Goal: Task Accomplishment & Management: Complete application form

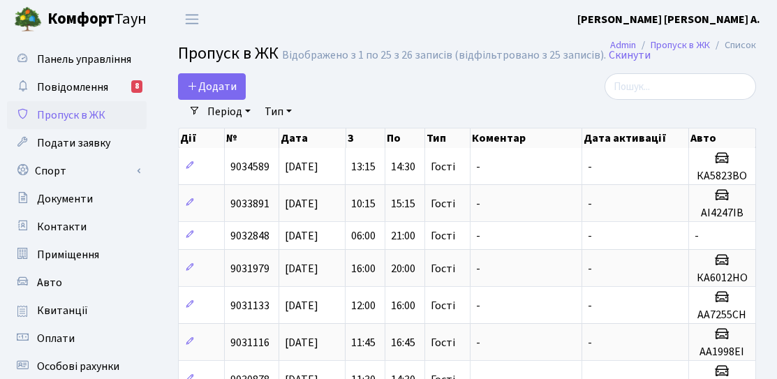
select select "25"
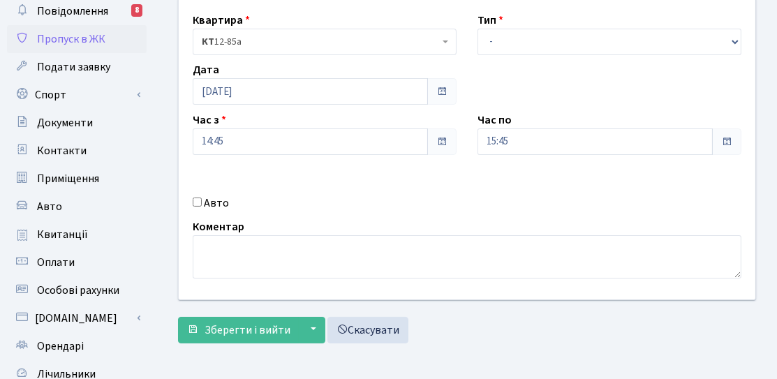
scroll to position [140, 0]
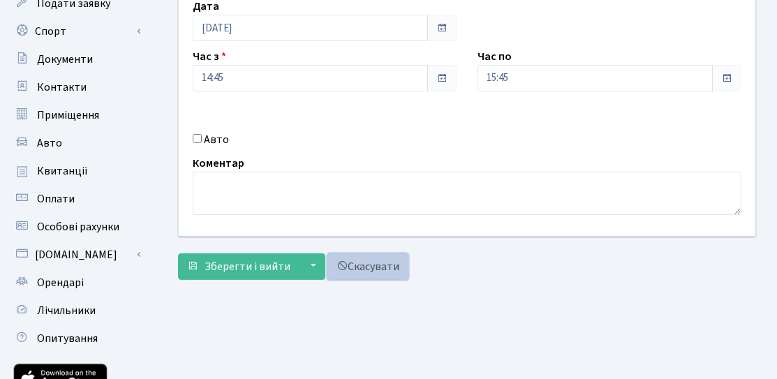
click at [353, 265] on link "Скасувати" at bounding box center [367, 266] width 81 height 27
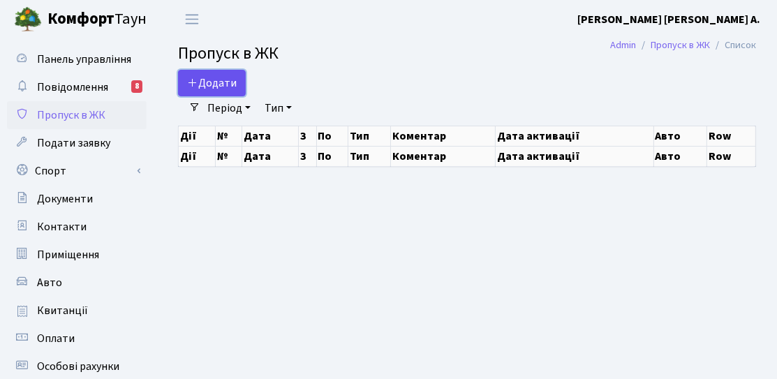
select select "25"
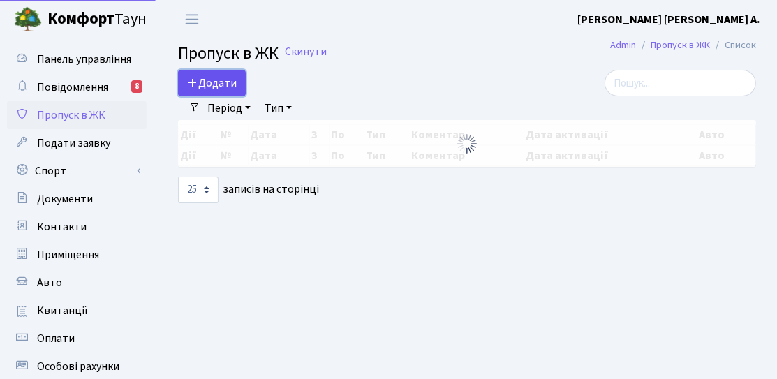
click at [225, 94] on link "Додати" at bounding box center [212, 83] width 68 height 27
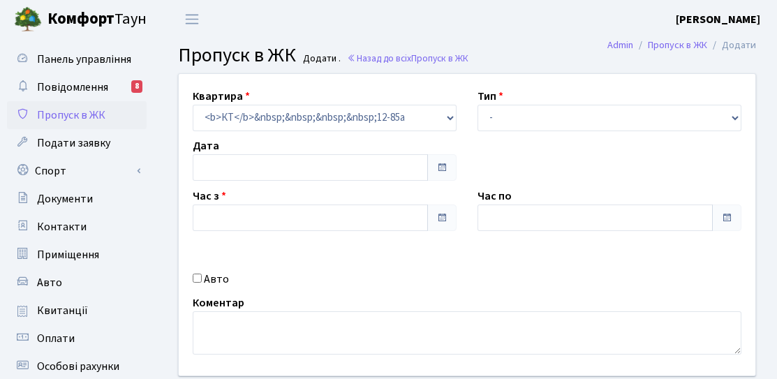
type input "[DATE]"
type input "14:45"
type input "15:45"
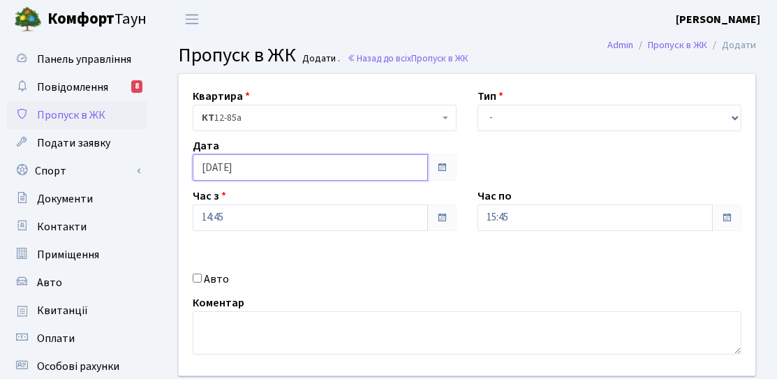
click at [231, 167] on input "[DATE]" at bounding box center [310, 167] width 235 height 27
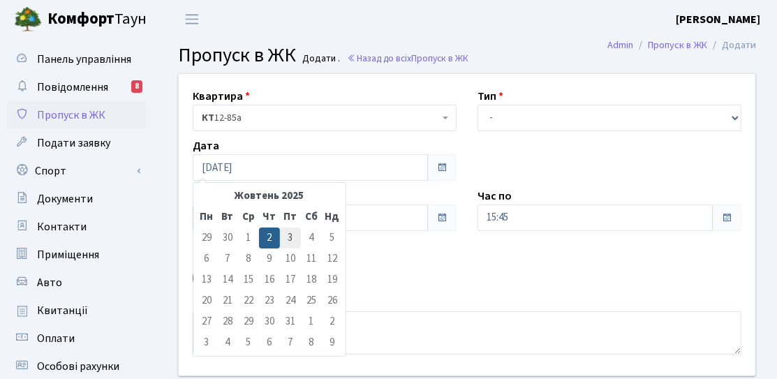
click at [295, 244] on td "3" at bounding box center [290, 238] width 21 height 21
type input "03.10.2025"
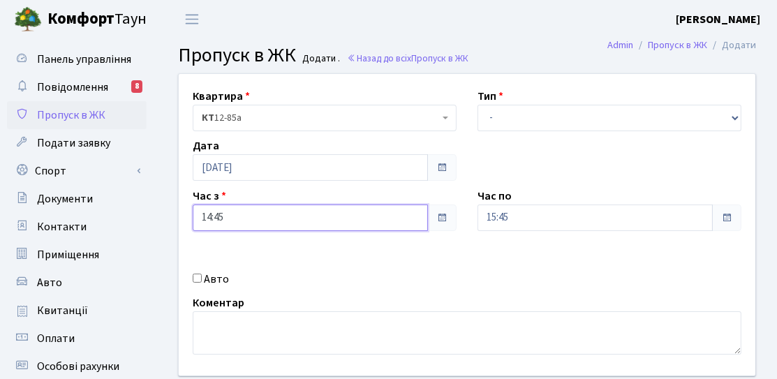
click at [279, 212] on input "14:45" at bounding box center [310, 218] width 235 height 27
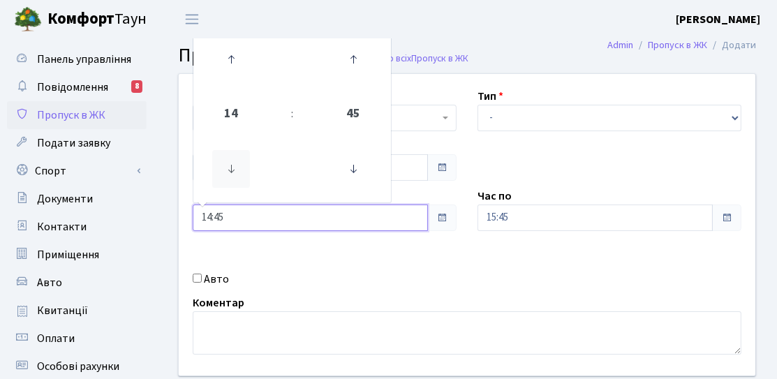
click at [239, 161] on icon at bounding box center [231, 169] width 38 height 38
click at [240, 162] on icon at bounding box center [231, 169] width 38 height 38
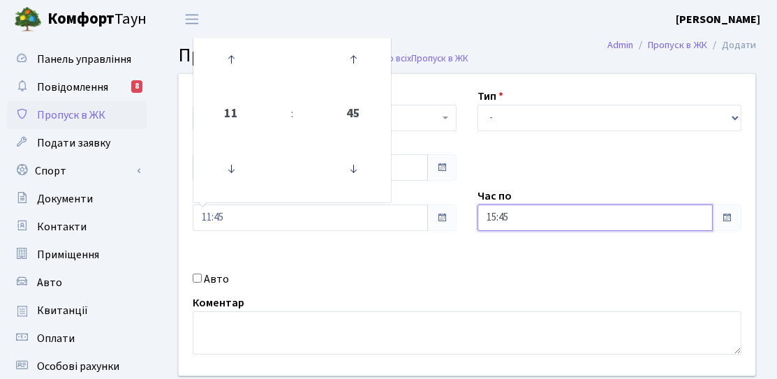
click at [504, 229] on input "15:45" at bounding box center [594, 218] width 235 height 27
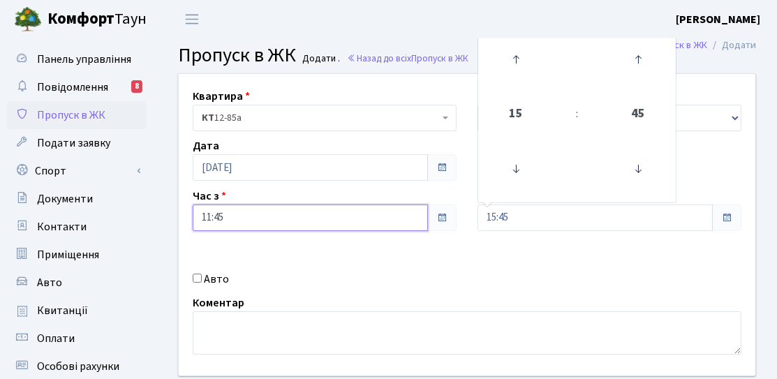
click at [306, 214] on input "11:45" at bounding box center [310, 218] width 235 height 27
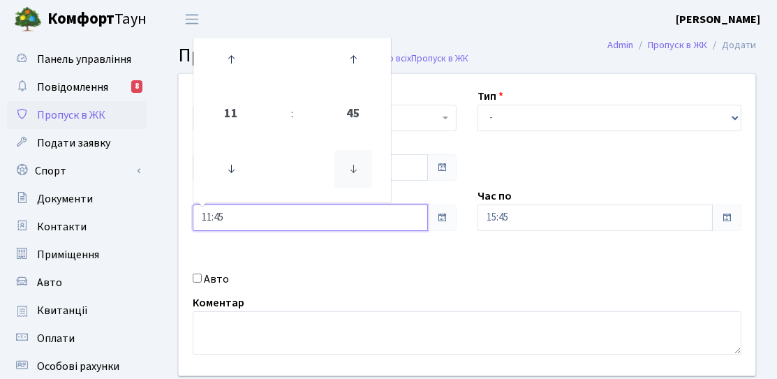
click at [359, 177] on icon at bounding box center [353, 169] width 38 height 38
type input "11:30"
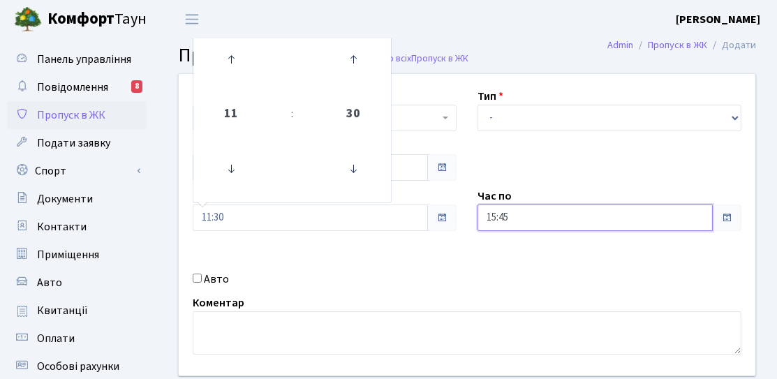
click at [535, 225] on input "15:45" at bounding box center [594, 218] width 235 height 27
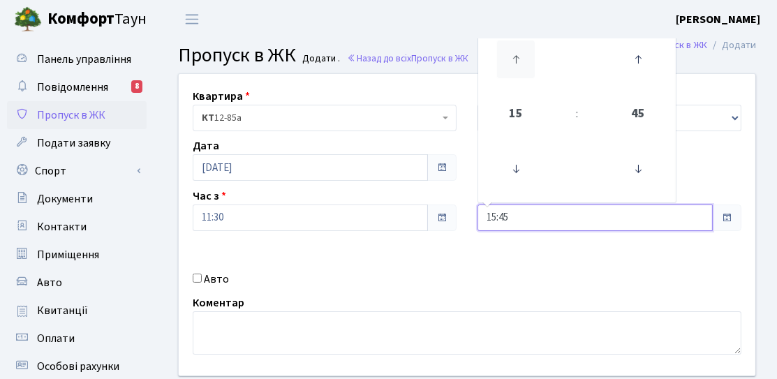
click at [522, 75] on icon at bounding box center [516, 59] width 38 height 38
type input "16:45"
click at [533, 243] on div "Квартира <b>КТ</b>&nbsp;&nbsp;&nbsp;&nbsp;12-85а КТ 12-85а Тип - Доставка Таксі…" at bounding box center [467, 225] width 598 height 302
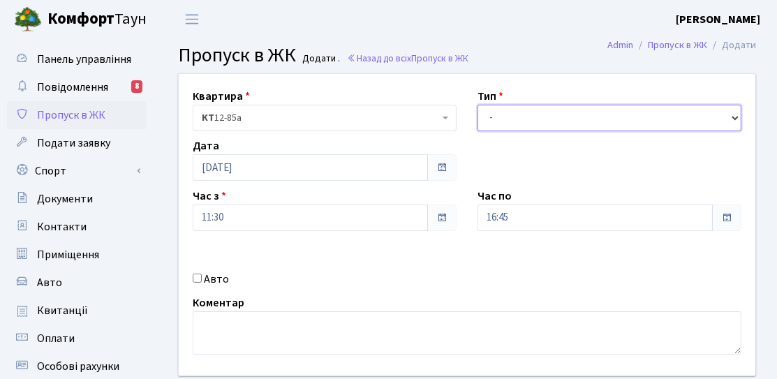
click at [510, 126] on select "- Доставка Таксі Гості Сервіс" at bounding box center [609, 118] width 264 height 27
select select "3"
click at [477, 105] on select "- Доставка Таксі Гості Сервіс" at bounding box center [609, 118] width 264 height 27
drag, startPoint x: 212, startPoint y: 284, endPoint x: 320, endPoint y: 275, distance: 108.6
click at [213, 284] on label "Авто" at bounding box center [216, 279] width 25 height 17
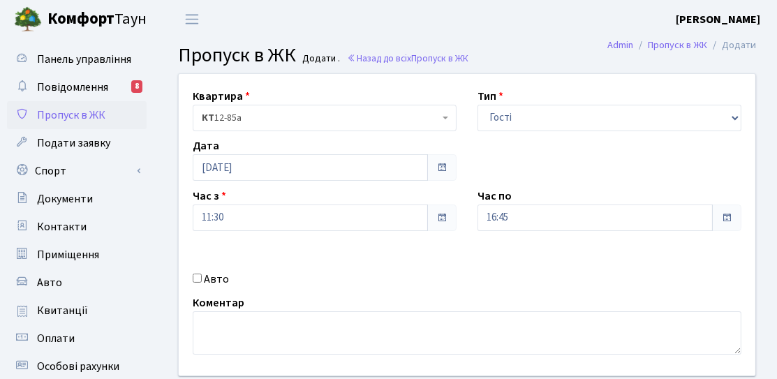
click at [202, 283] on input "Авто" at bounding box center [197, 278] width 9 height 9
checkbox input "true"
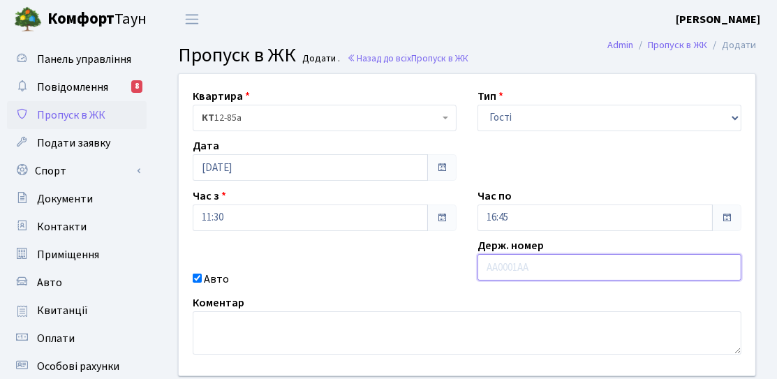
paste input "АА0136РН"
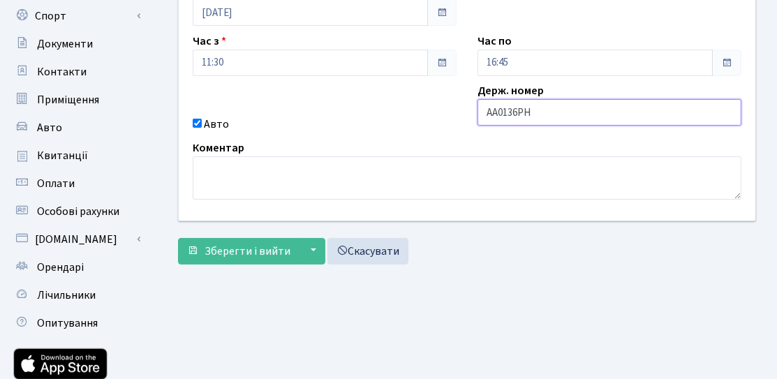
scroll to position [248, 0]
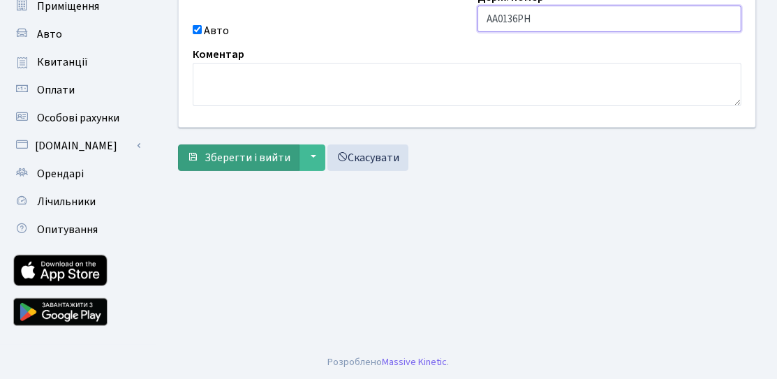
type input "АА0136РН"
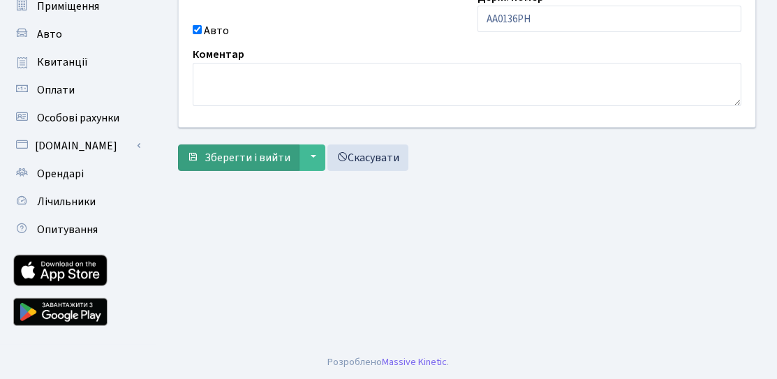
click at [205, 173] on div "Квартира <b>КТ</b>&nbsp;&nbsp;&nbsp;&nbsp;12-85а КТ 12-85а Тип - Доставка Таксі…" at bounding box center [467, 1] width 599 height 353
click at [213, 168] on button "Зберегти і вийти" at bounding box center [238, 157] width 121 height 27
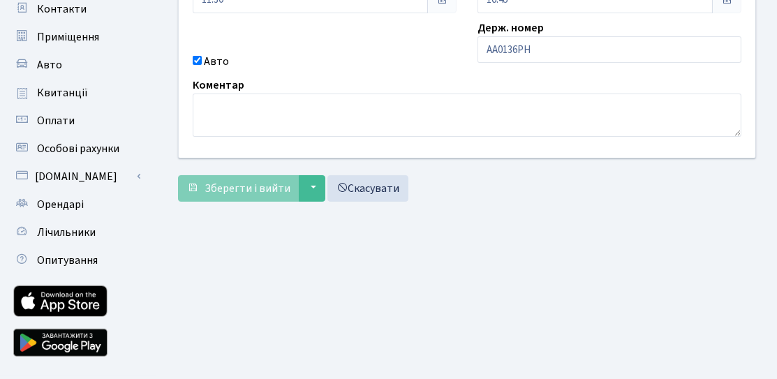
scroll to position [179, 0]
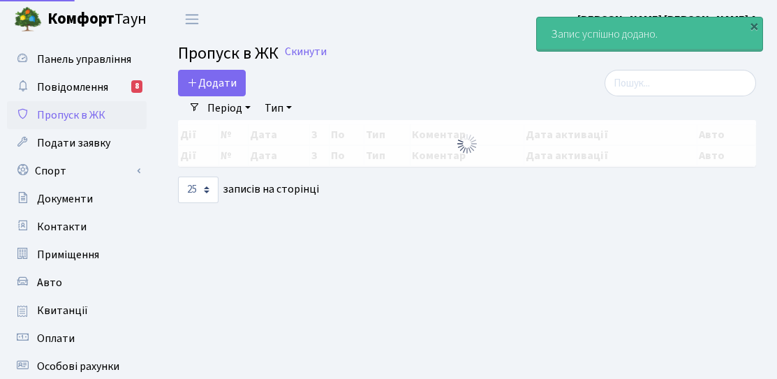
select select "25"
